Goal: Find specific page/section: Find specific page/section

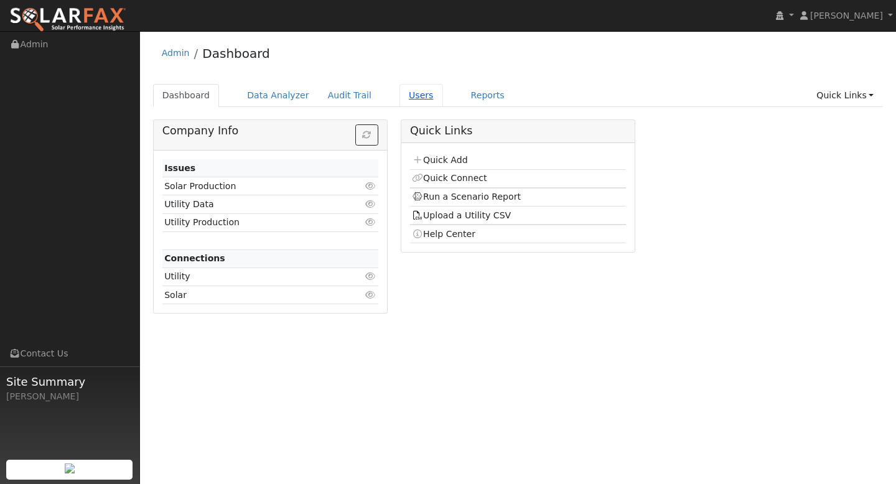
click at [410, 98] on link "Users" at bounding box center [421, 95] width 44 height 23
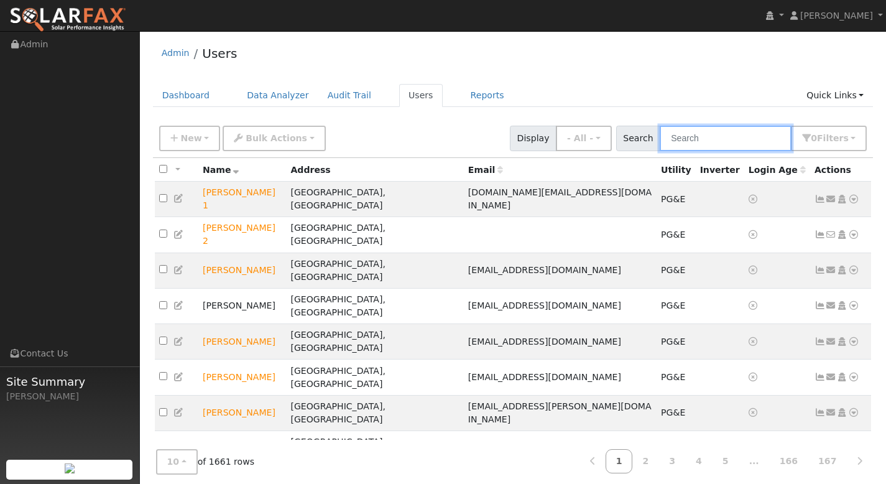
click at [723, 141] on input "text" at bounding box center [726, 138] width 132 height 25
paste input "[PERSON_NAME]"
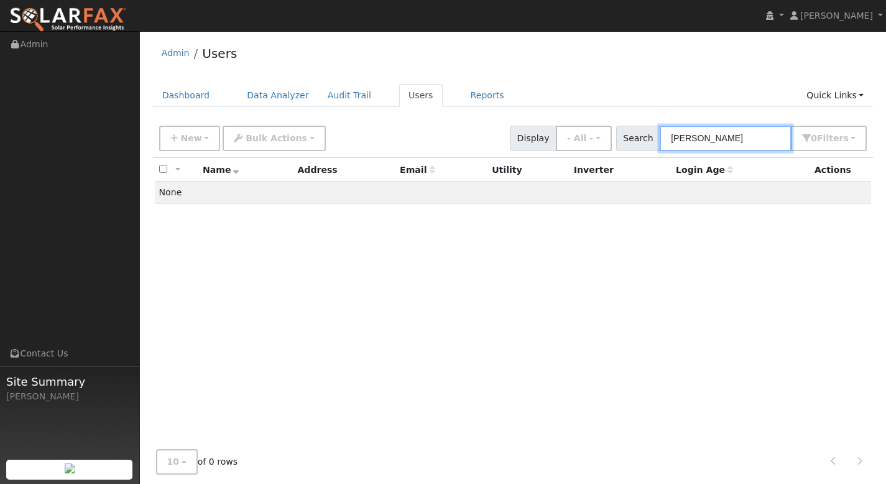
type input "[PERSON_NAME]"
